Goal: Task Accomplishment & Management: Manage account settings

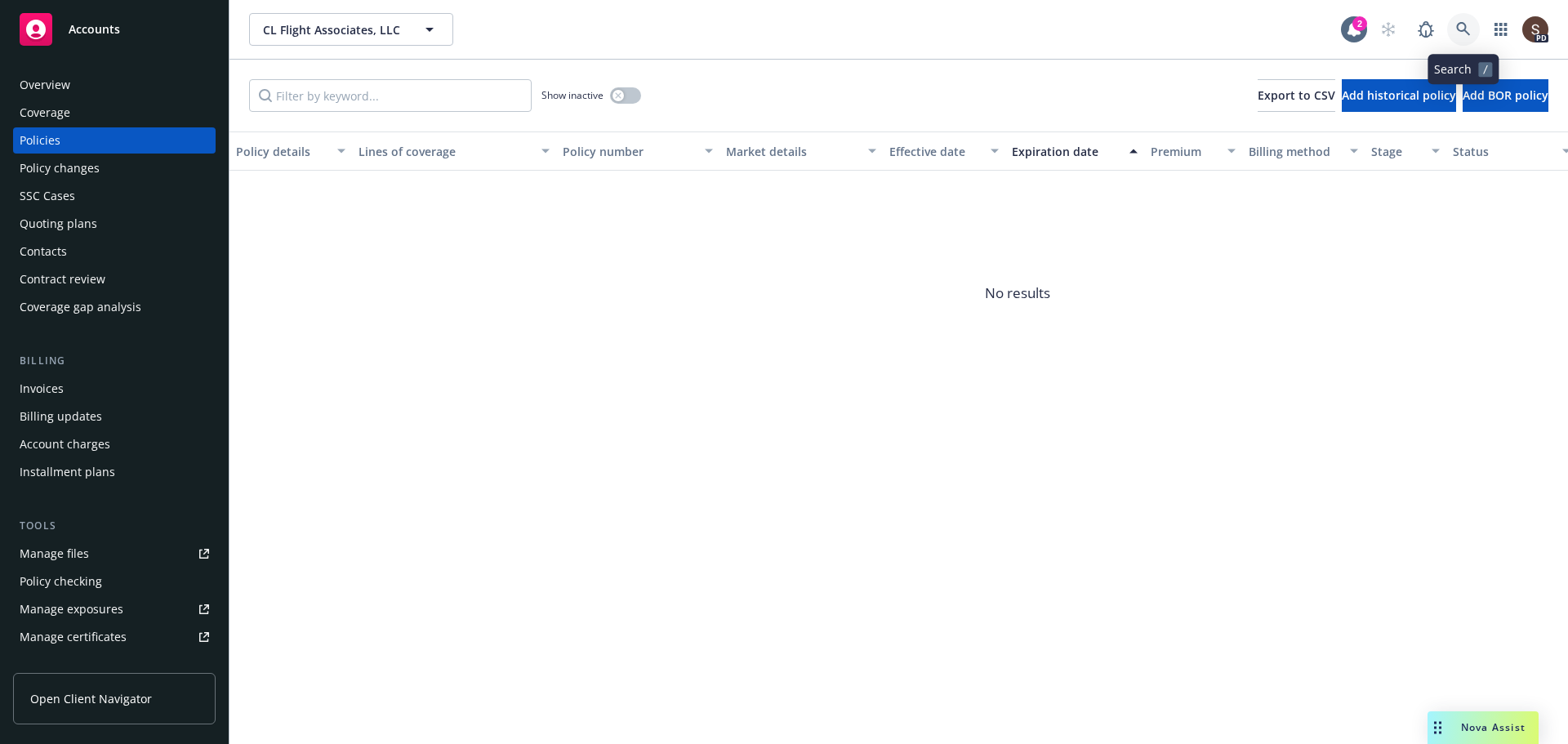
click at [1471, 24] on icon at bounding box center [1464, 30] width 15 height 15
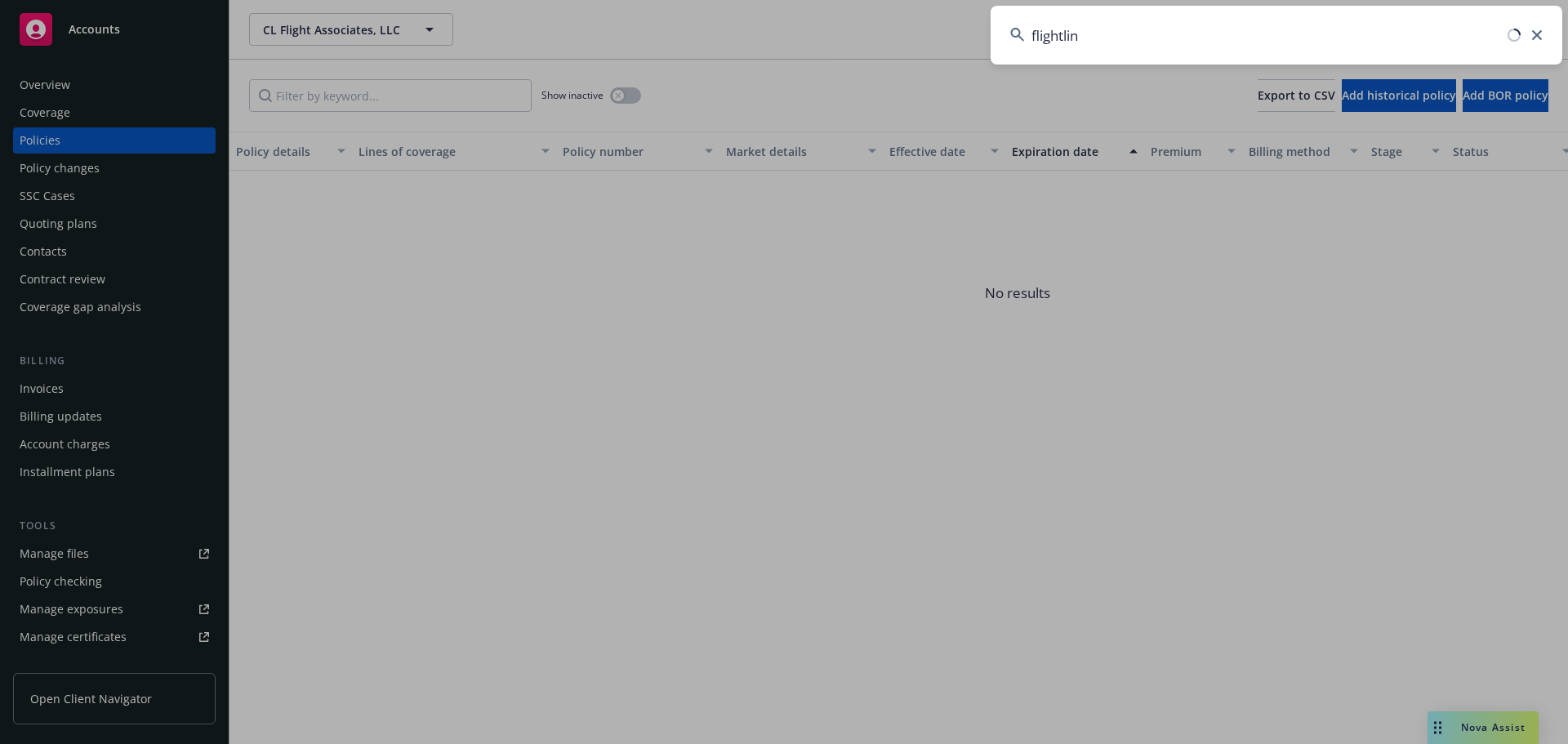
type input "flightline"
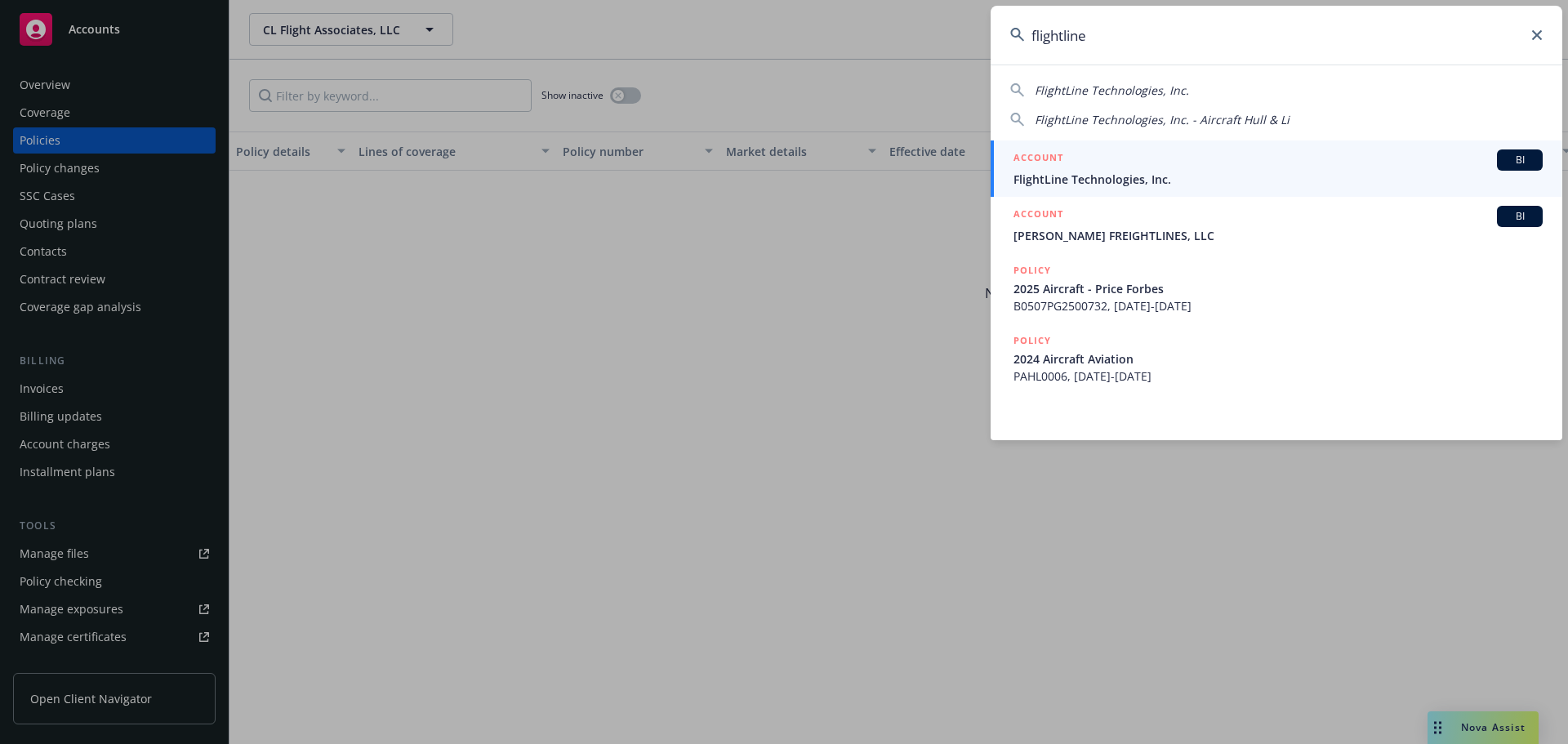
click at [1090, 171] on span "FlightLine Technologies, Inc." at bounding box center [1278, 179] width 529 height 17
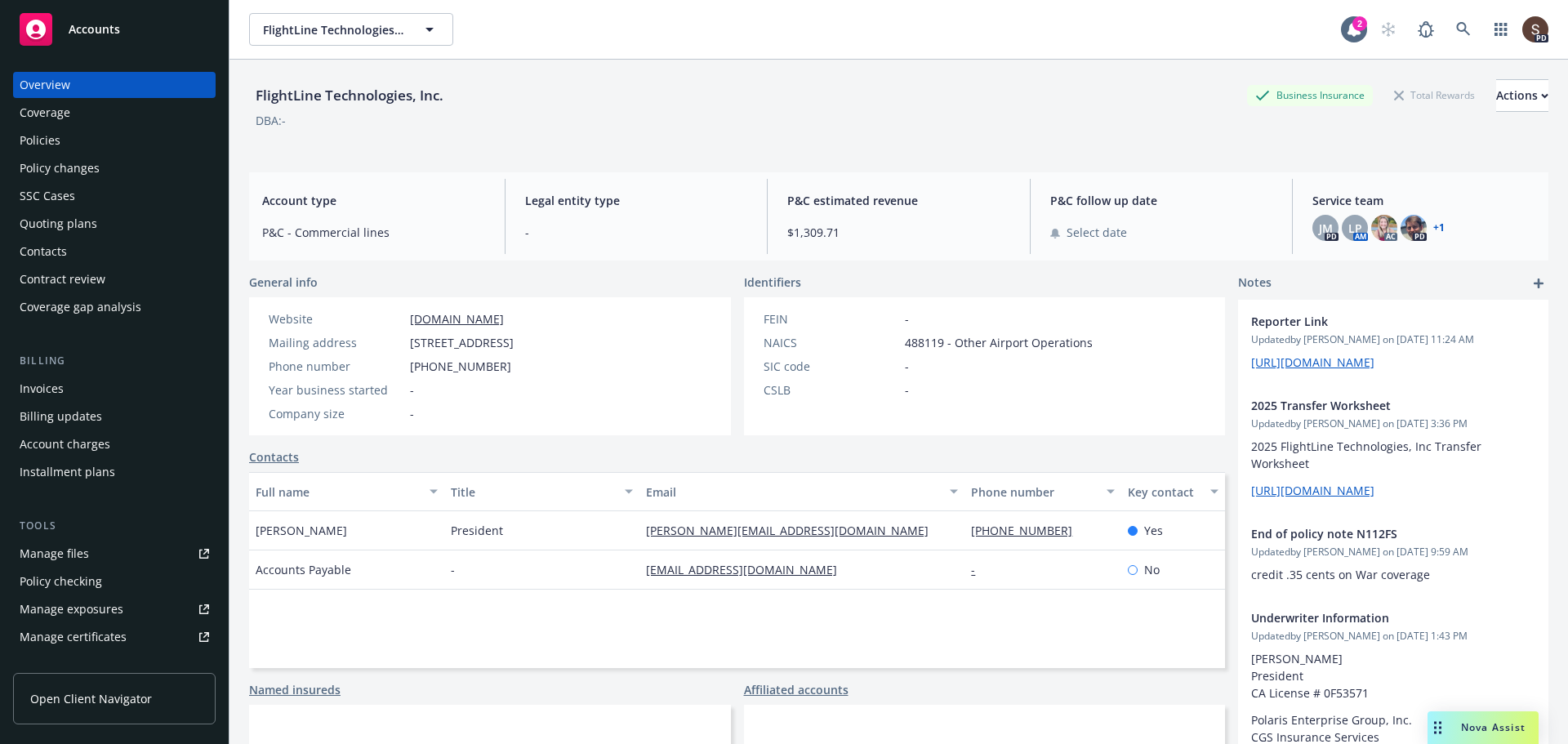
click at [30, 143] on div "Policies" at bounding box center [40, 140] width 41 height 26
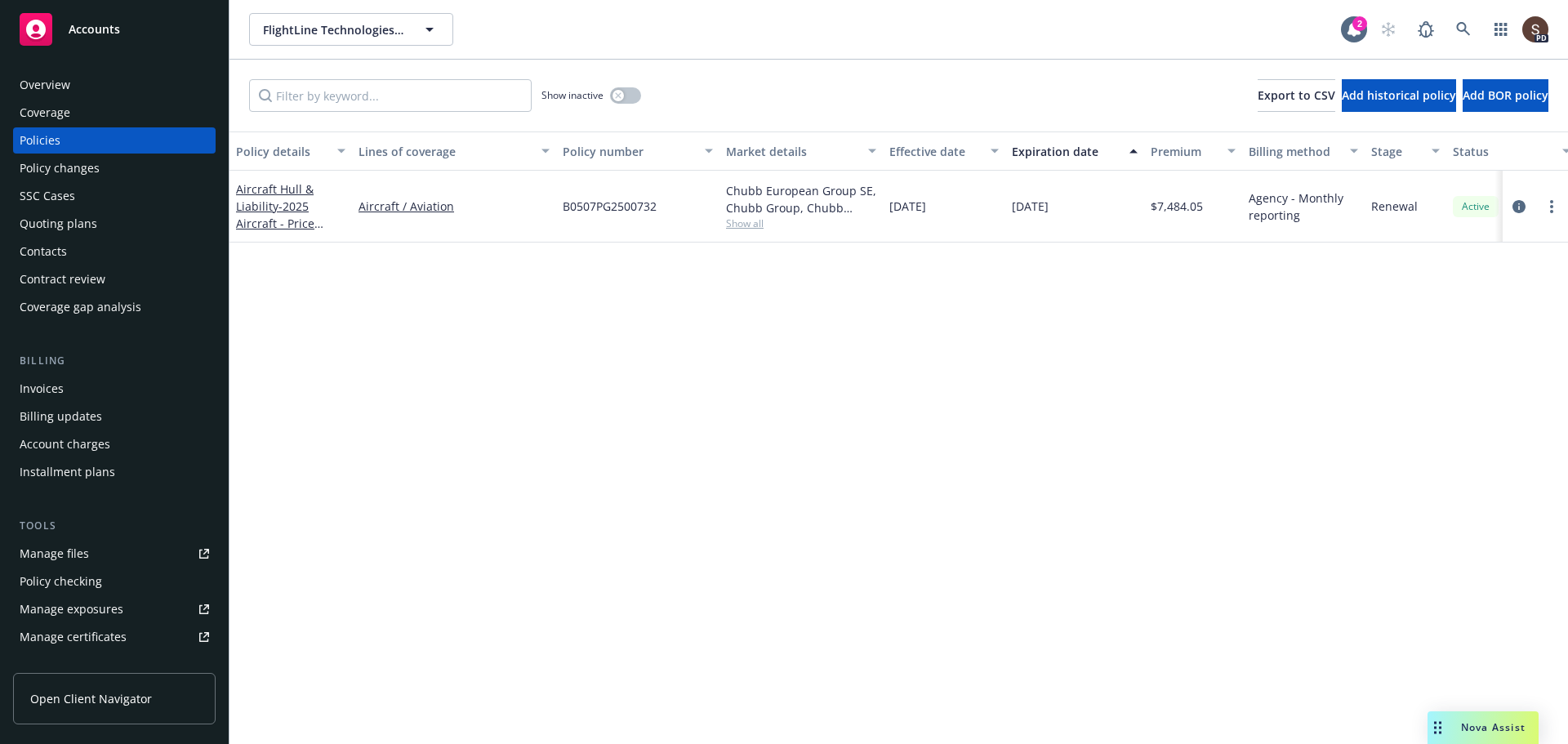
click at [43, 385] on div "Invoices" at bounding box center [41, 389] width 44 height 26
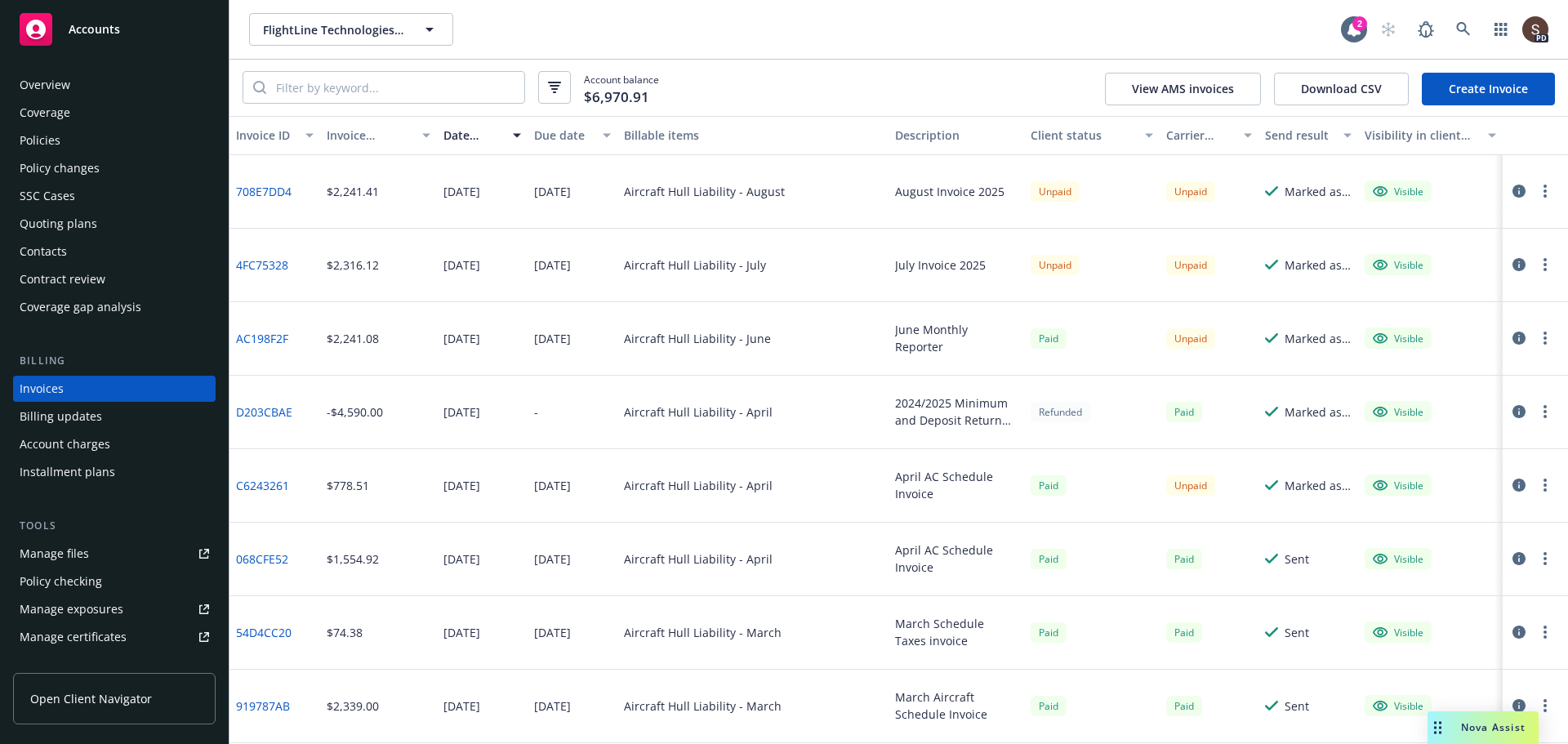
click at [42, 146] on div "Policies" at bounding box center [40, 140] width 41 height 26
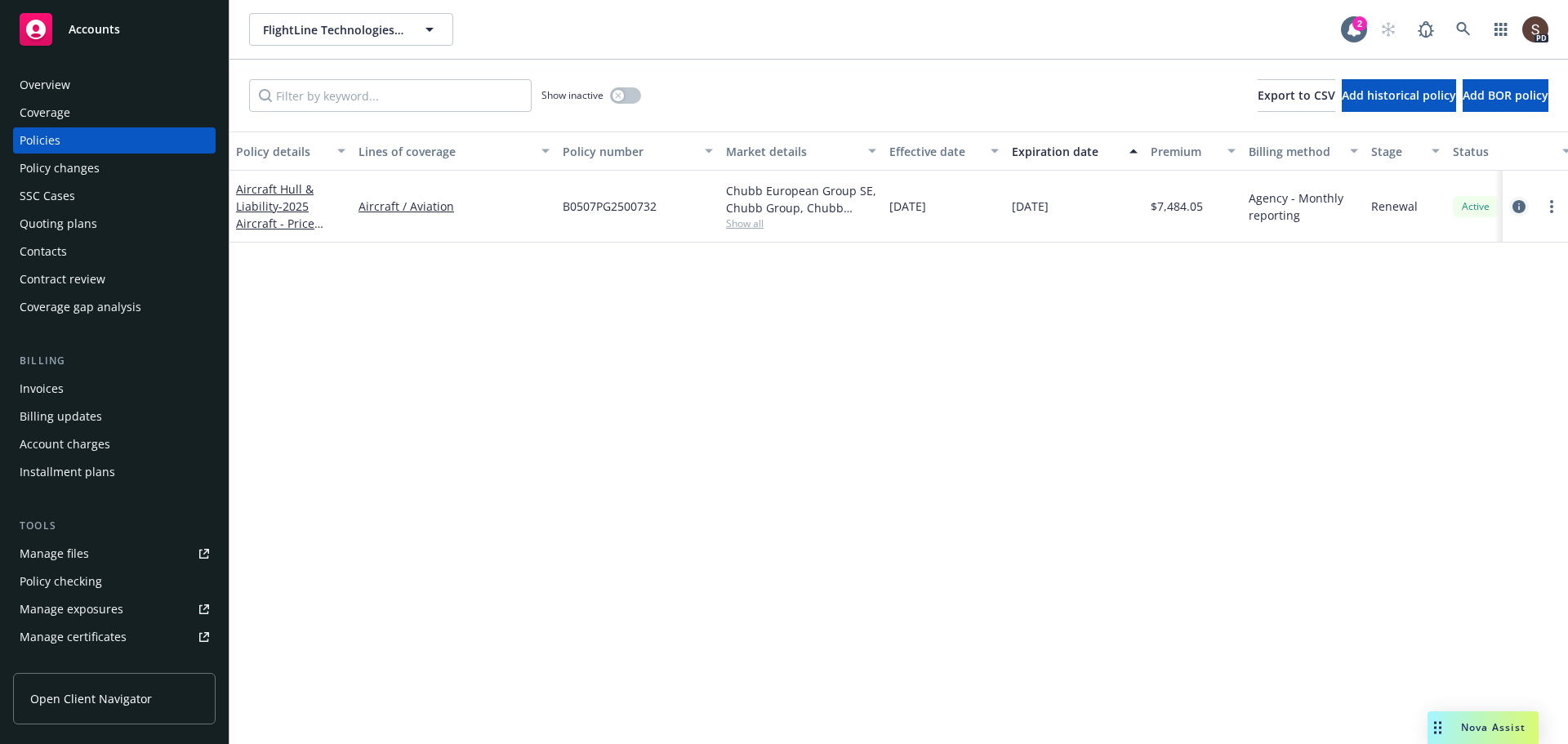
click at [1522, 207] on icon "circleInformation" at bounding box center [1519, 207] width 13 height 13
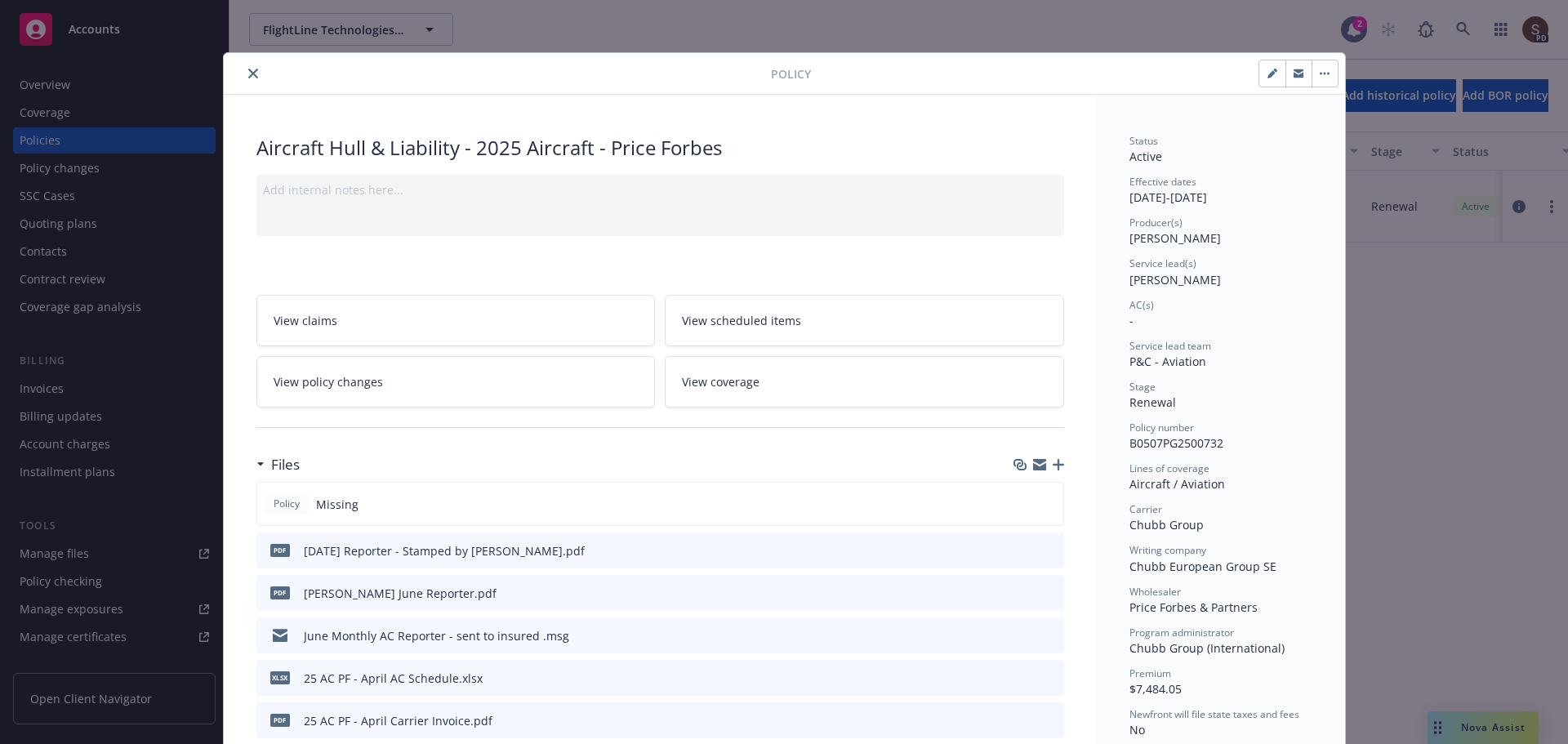
drag, startPoint x: 246, startPoint y: 76, endPoint x: 246, endPoint y: 93, distance: 17.0
click at [249, 76] on icon "close" at bounding box center [253, 73] width 9 height 9
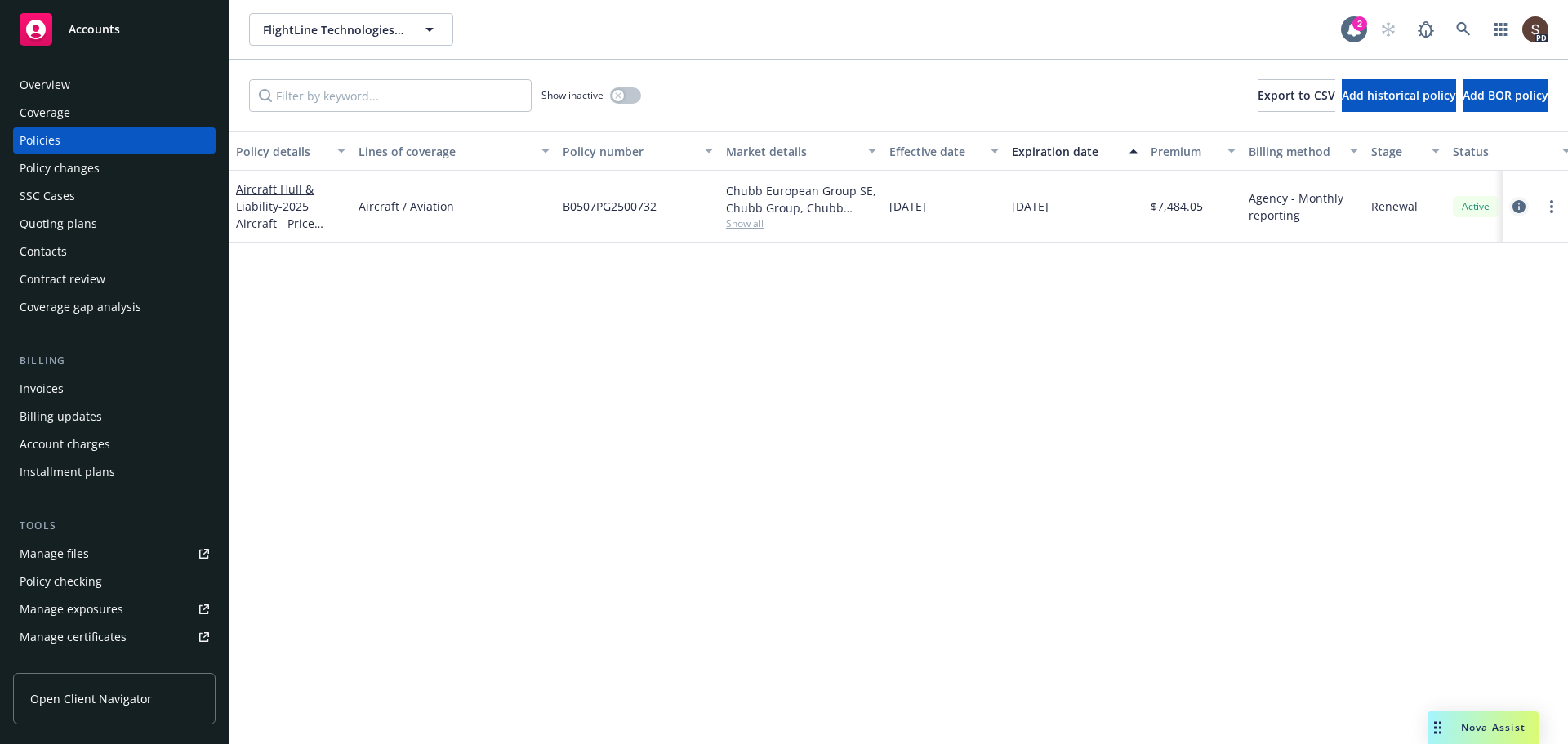
click at [1521, 206] on icon "circleInformation" at bounding box center [1519, 207] width 13 height 13
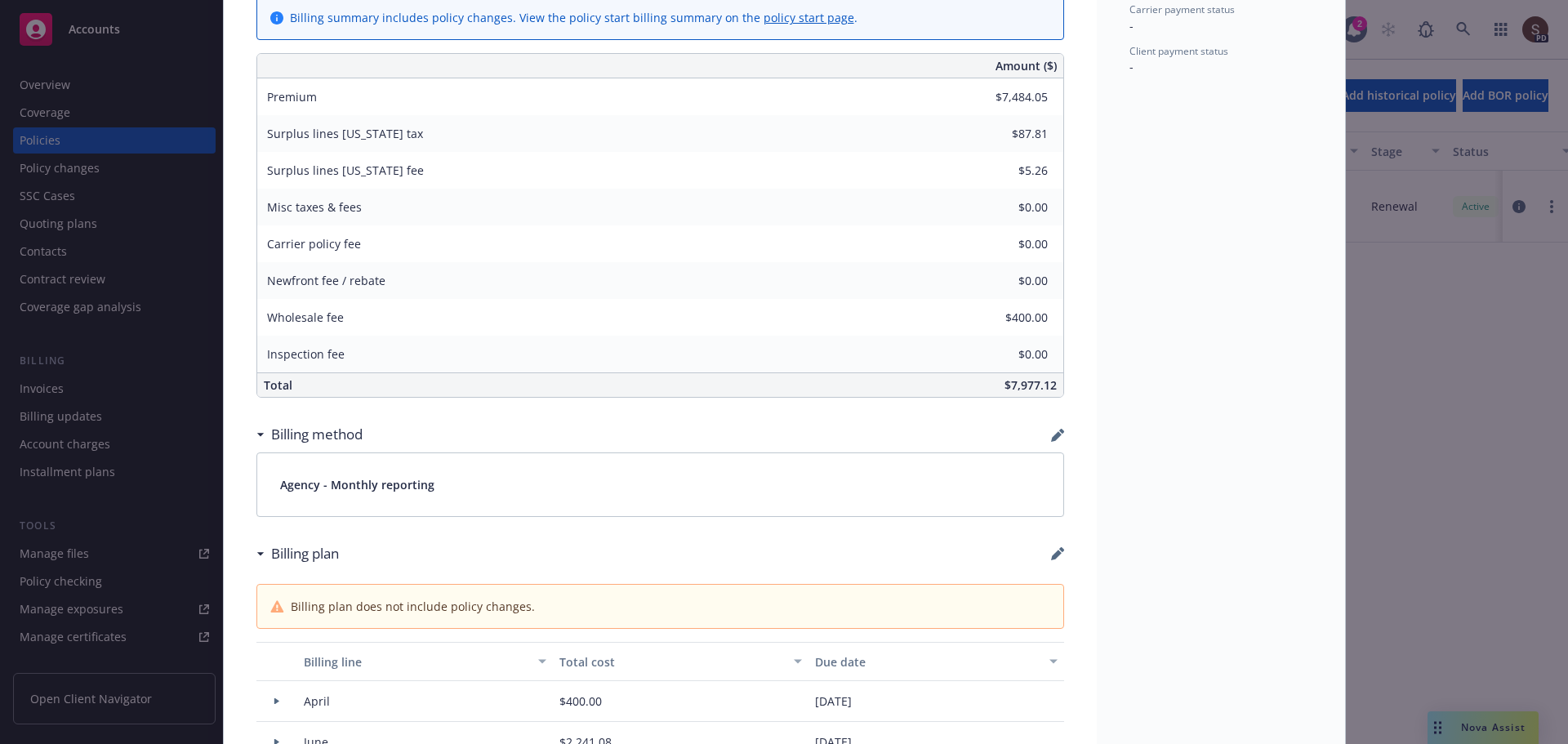
scroll to position [1029, 0]
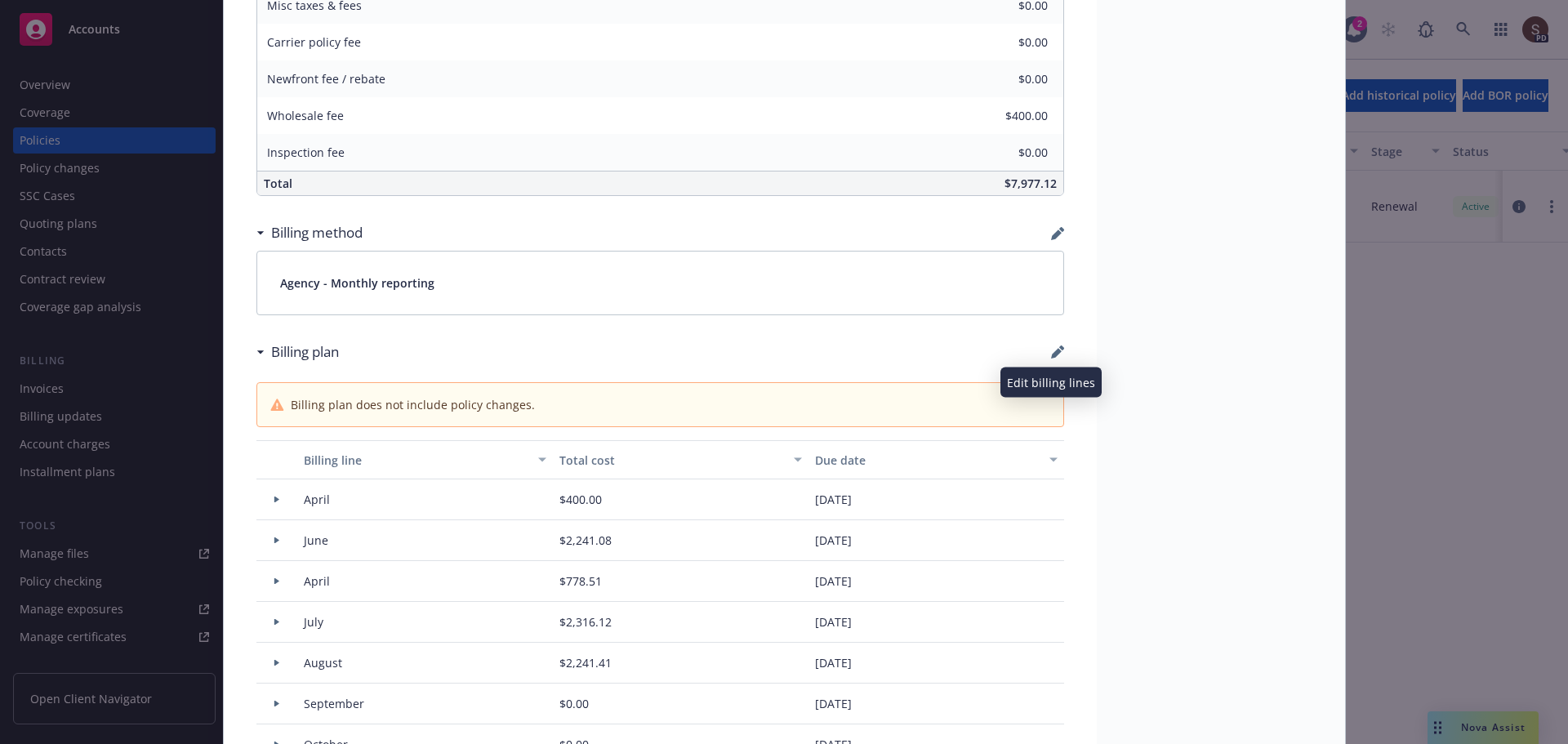
click at [1053, 351] on icon "button" at bounding box center [1056, 352] width 10 height 10
select select "April"
select select "June"
select select "April"
select select "July"
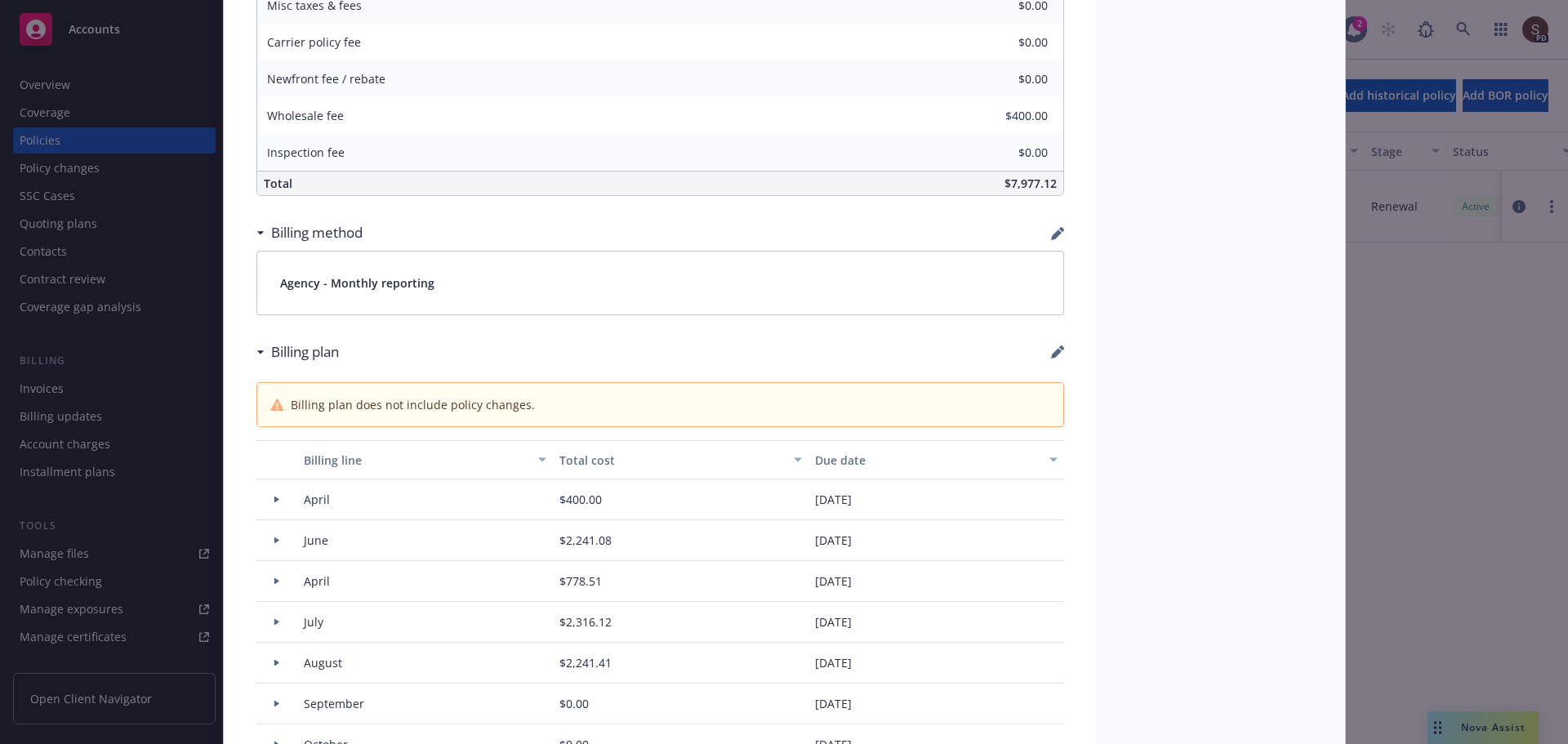
select select "August"
select select "September"
select select "October"
select select "November"
select select "December"
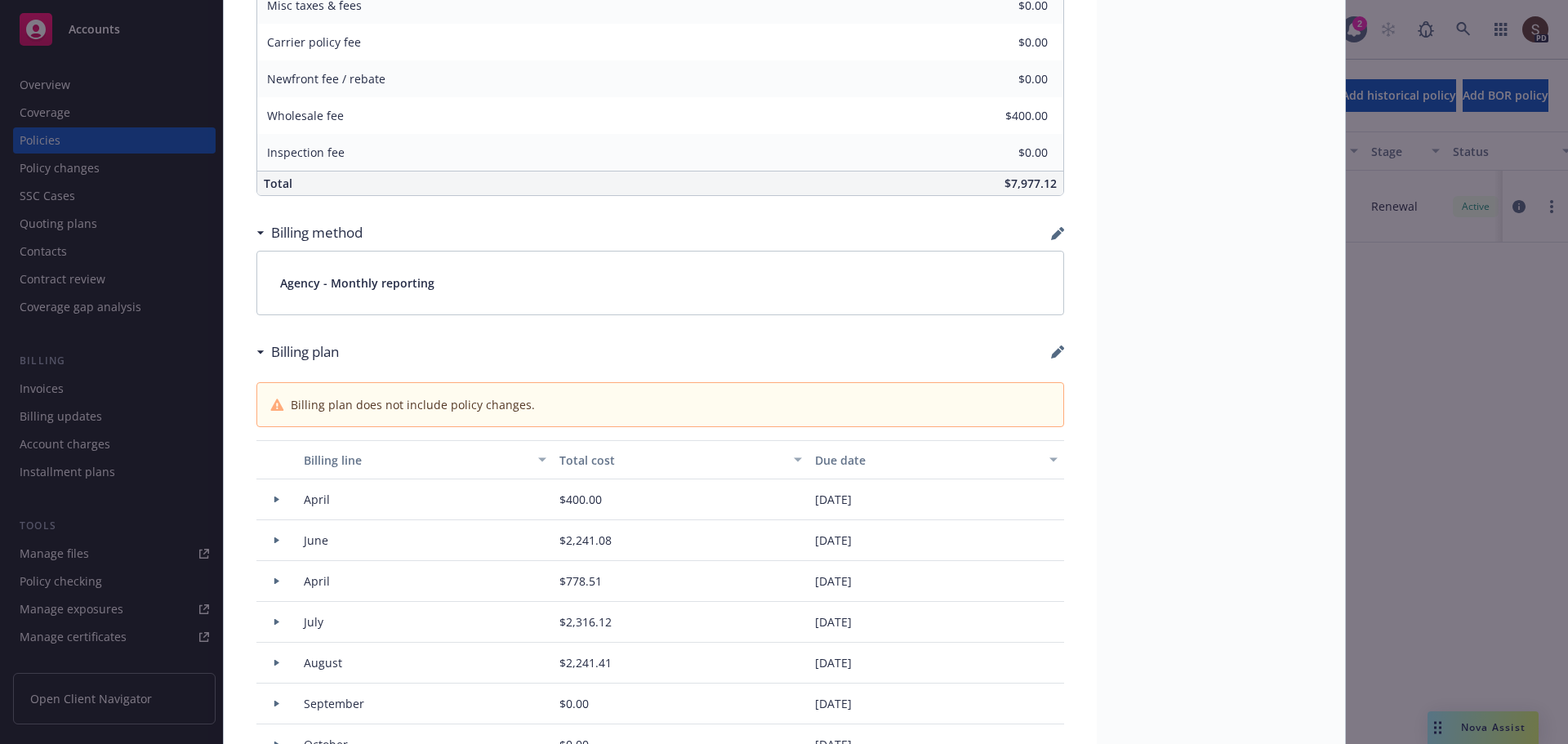
select select "February"
select select "March"
select select "April"
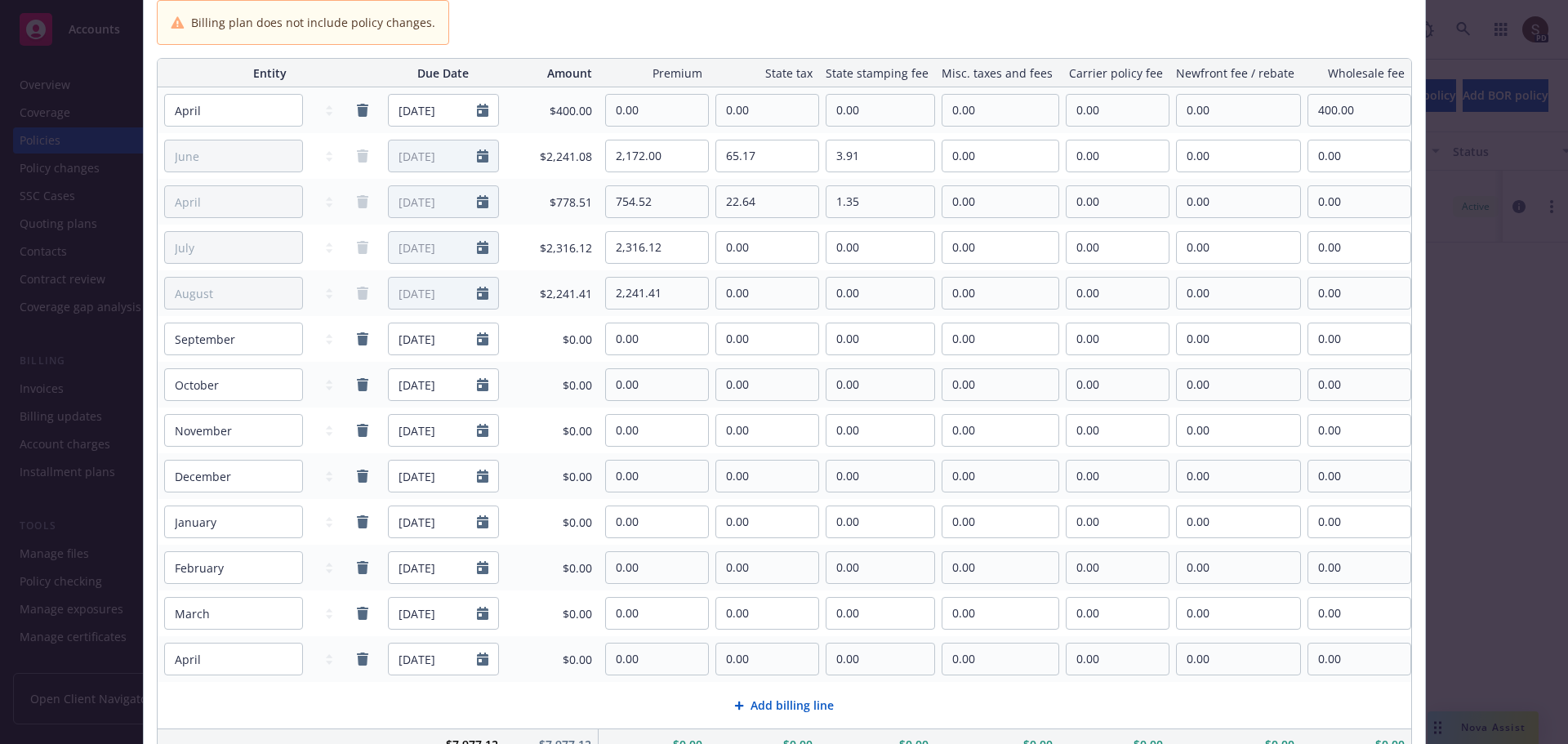
scroll to position [0, 0]
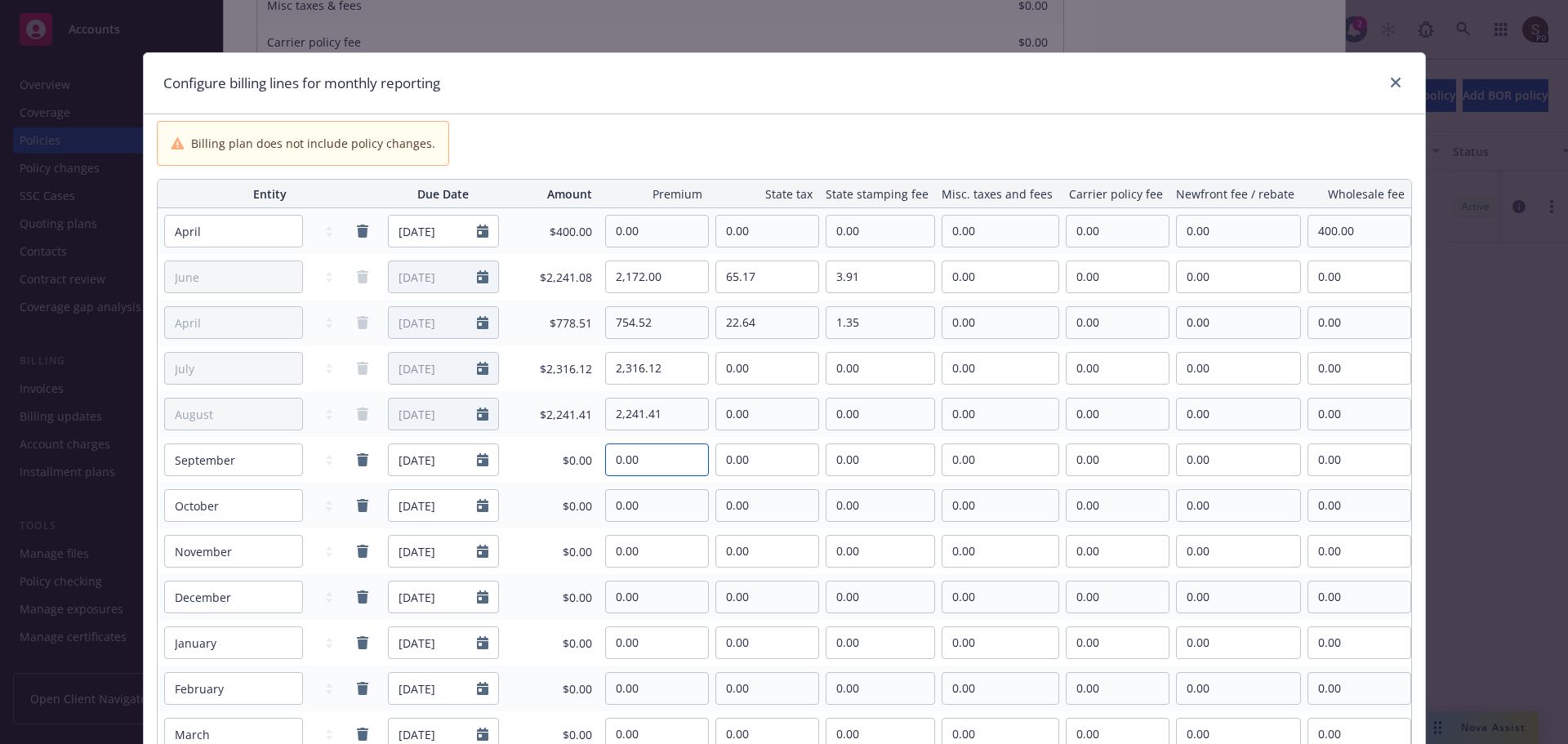
click at [654, 462] on input "0.00" at bounding box center [656, 459] width 102 height 31
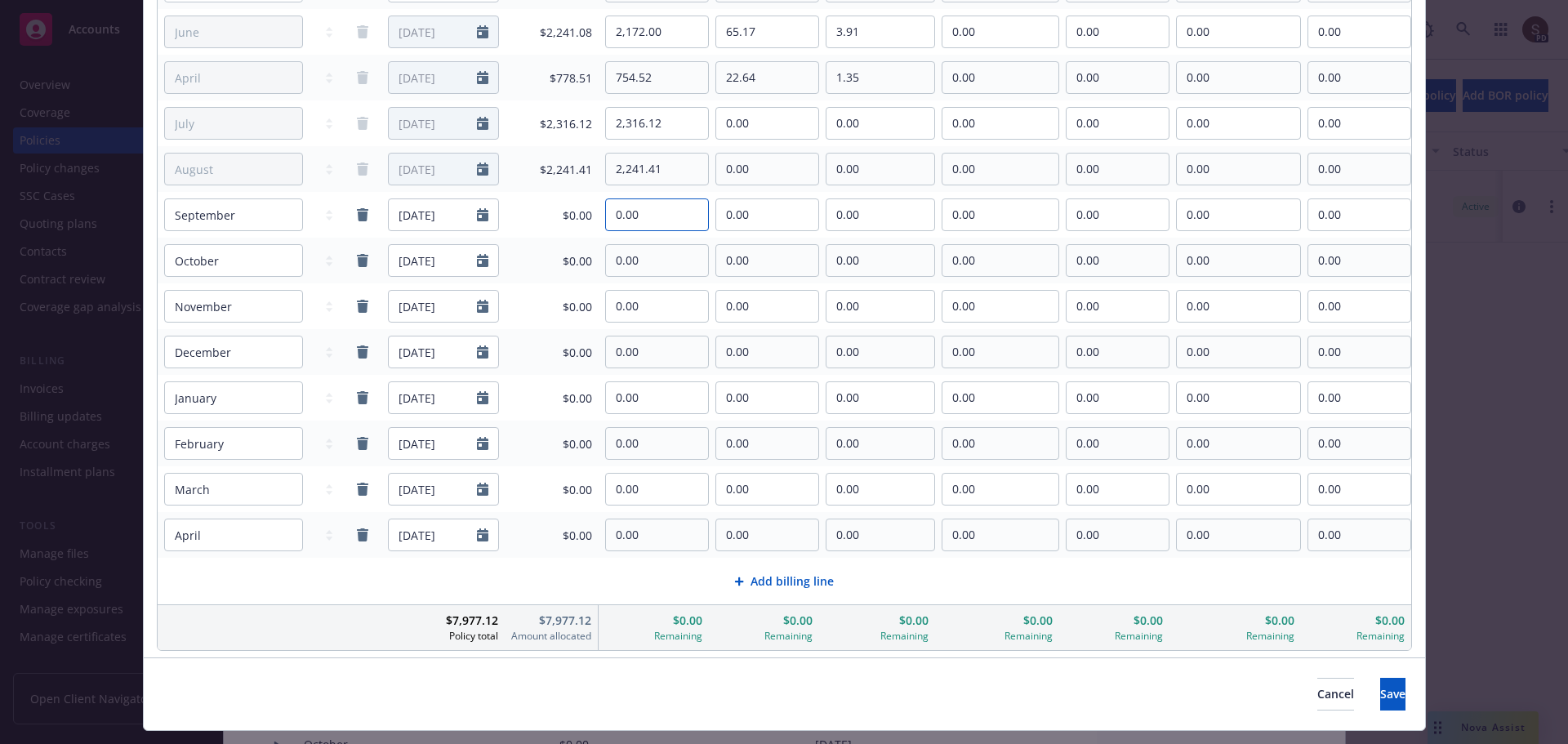
scroll to position [81, 0]
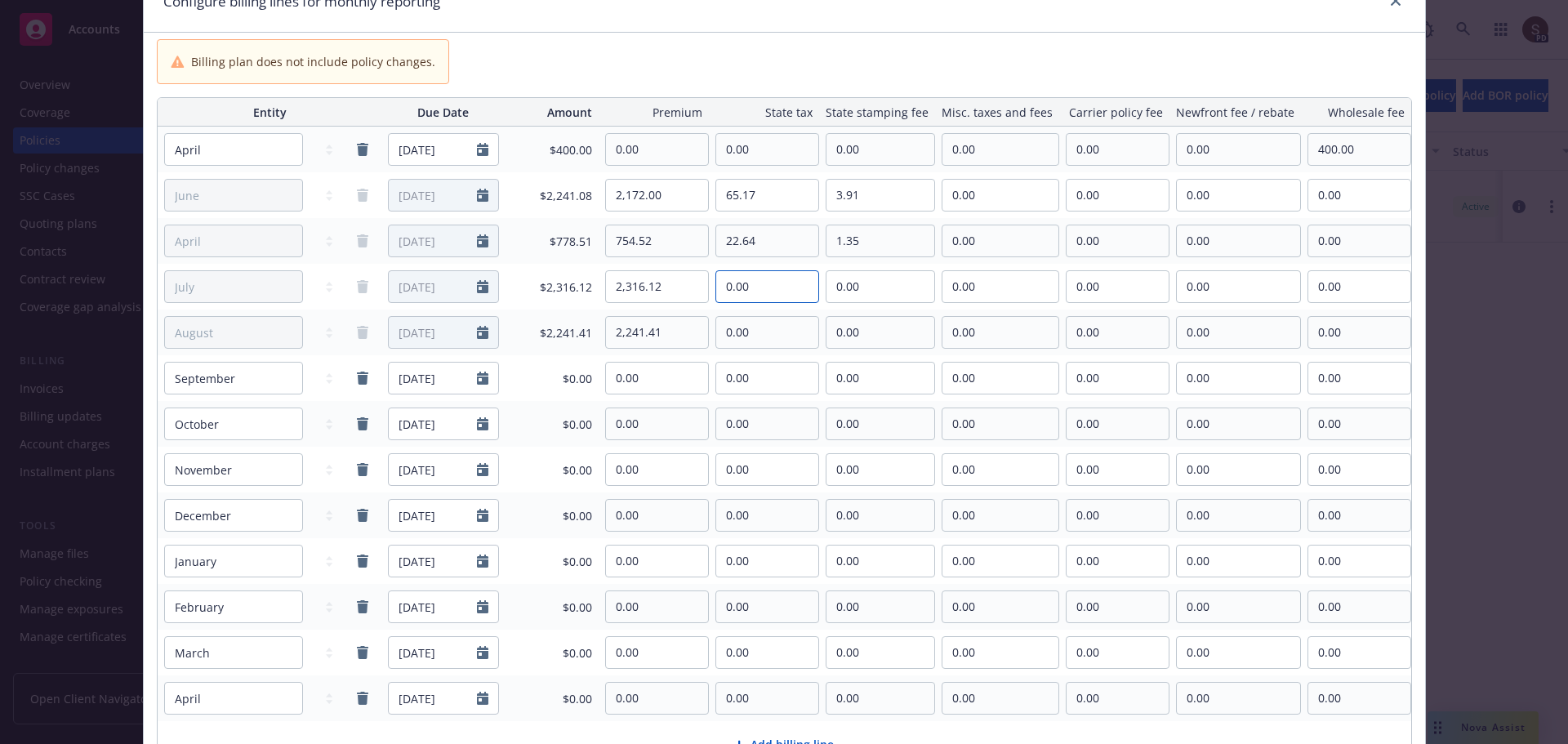
click at [766, 289] on input "0.00" at bounding box center [767, 286] width 102 height 31
